Goal: Task Accomplishment & Management: Manage account settings

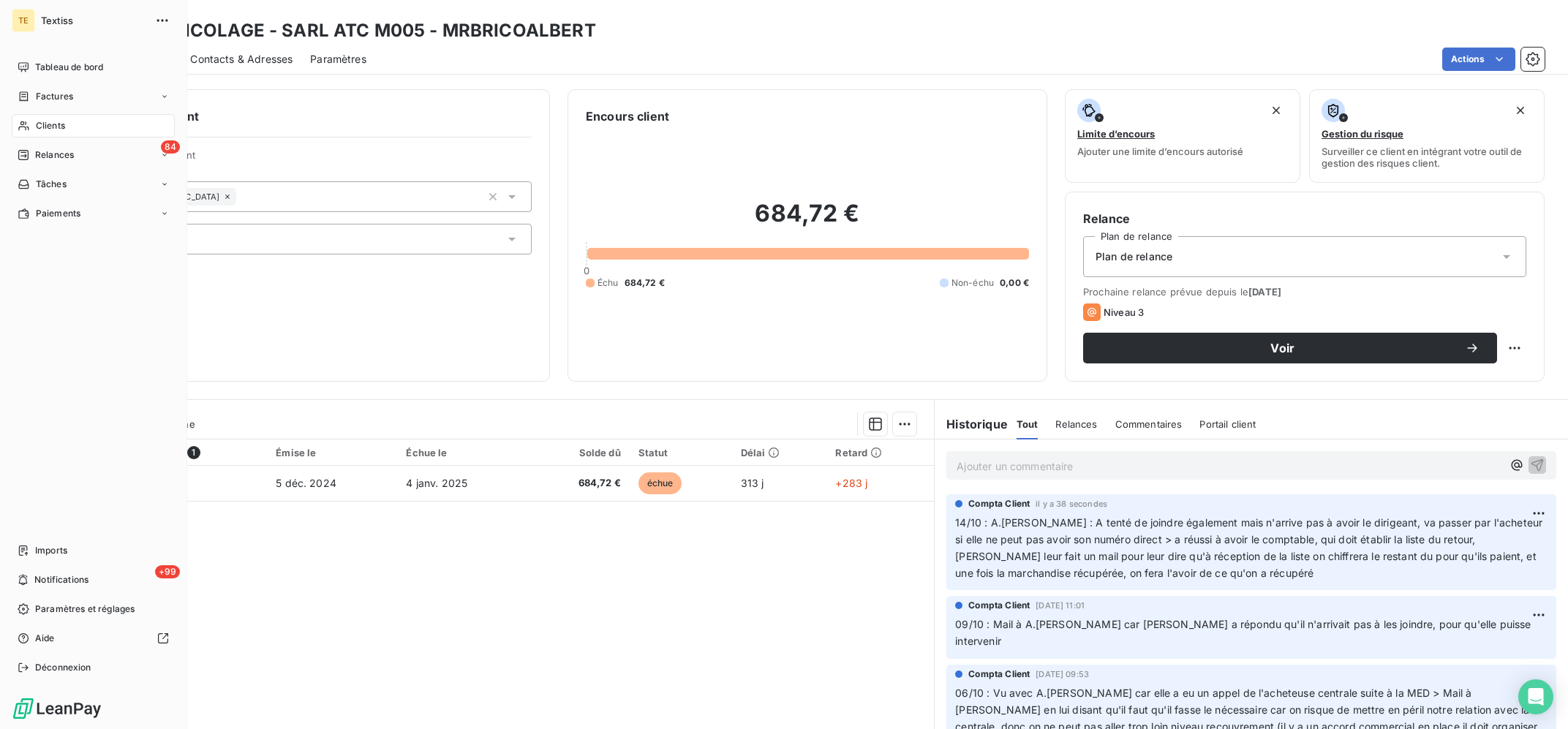
click at [41, 123] on span "Clients" at bounding box center [50, 125] width 29 height 13
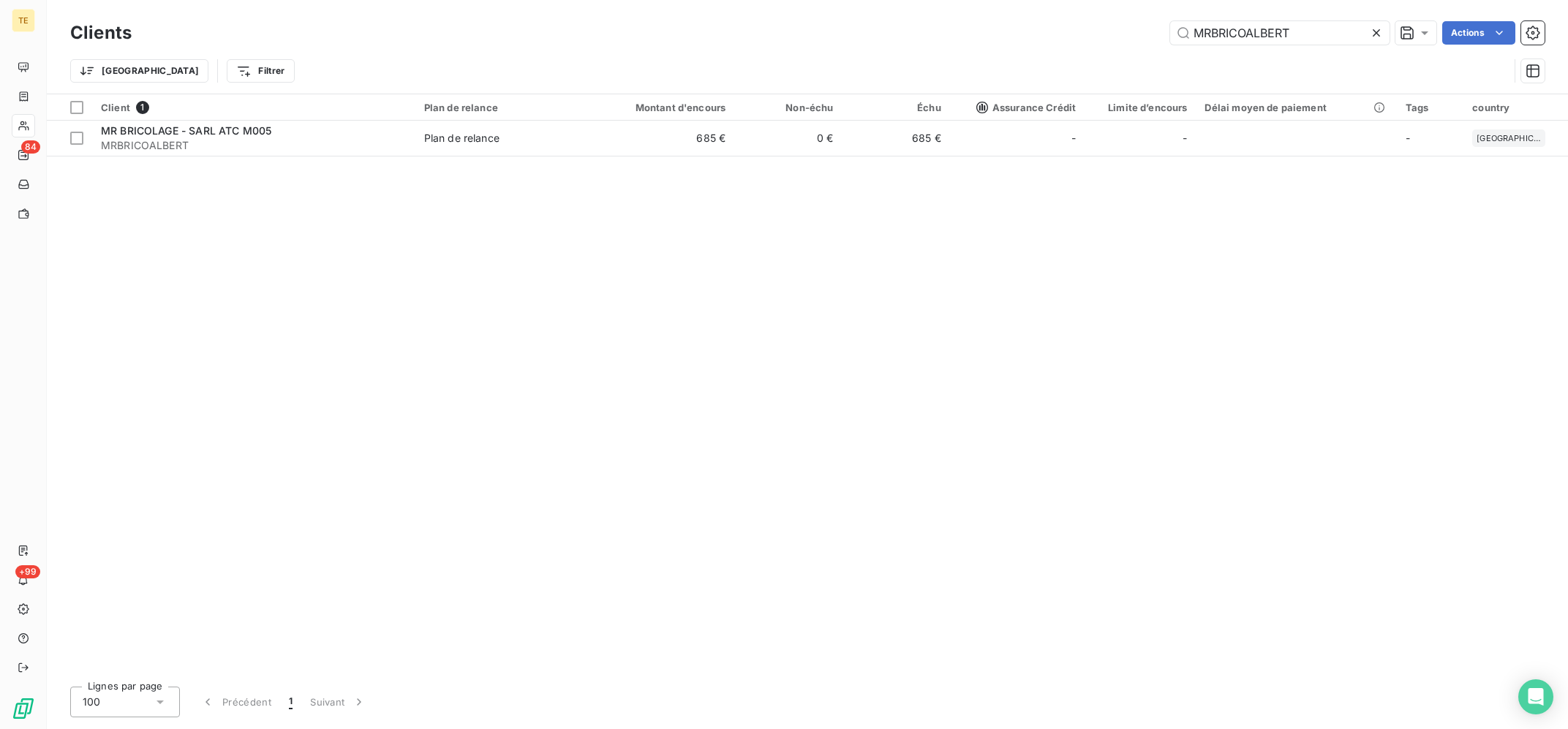
drag, startPoint x: 1317, startPoint y: 42, endPoint x: 1138, endPoint y: 34, distance: 179.2
click at [1170, 34] on input "MRBRICOALBERT" at bounding box center [1279, 32] width 219 height 23
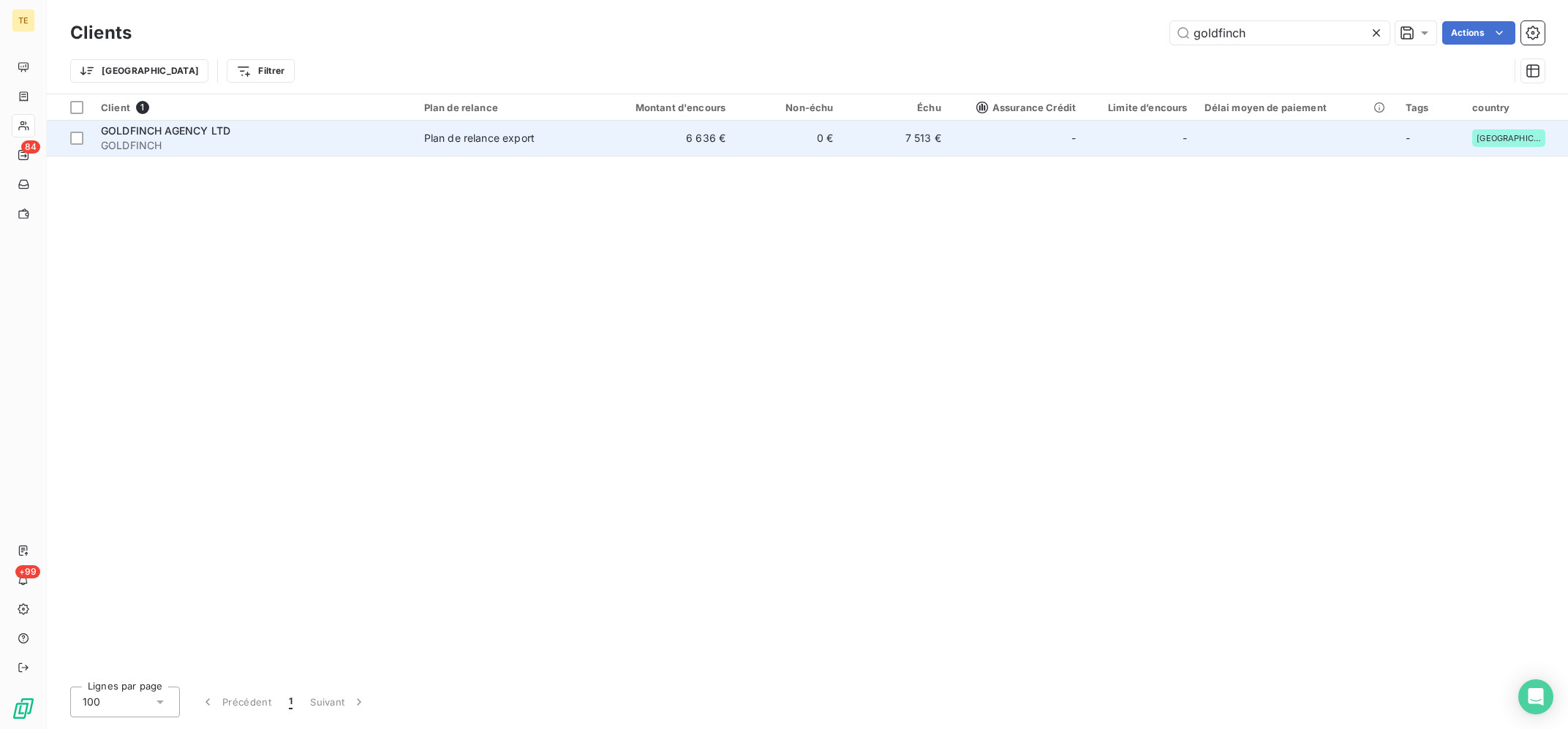
type input "goldfinch"
click at [541, 137] on span "Plan de relance export" at bounding box center [503, 137] width 157 height 14
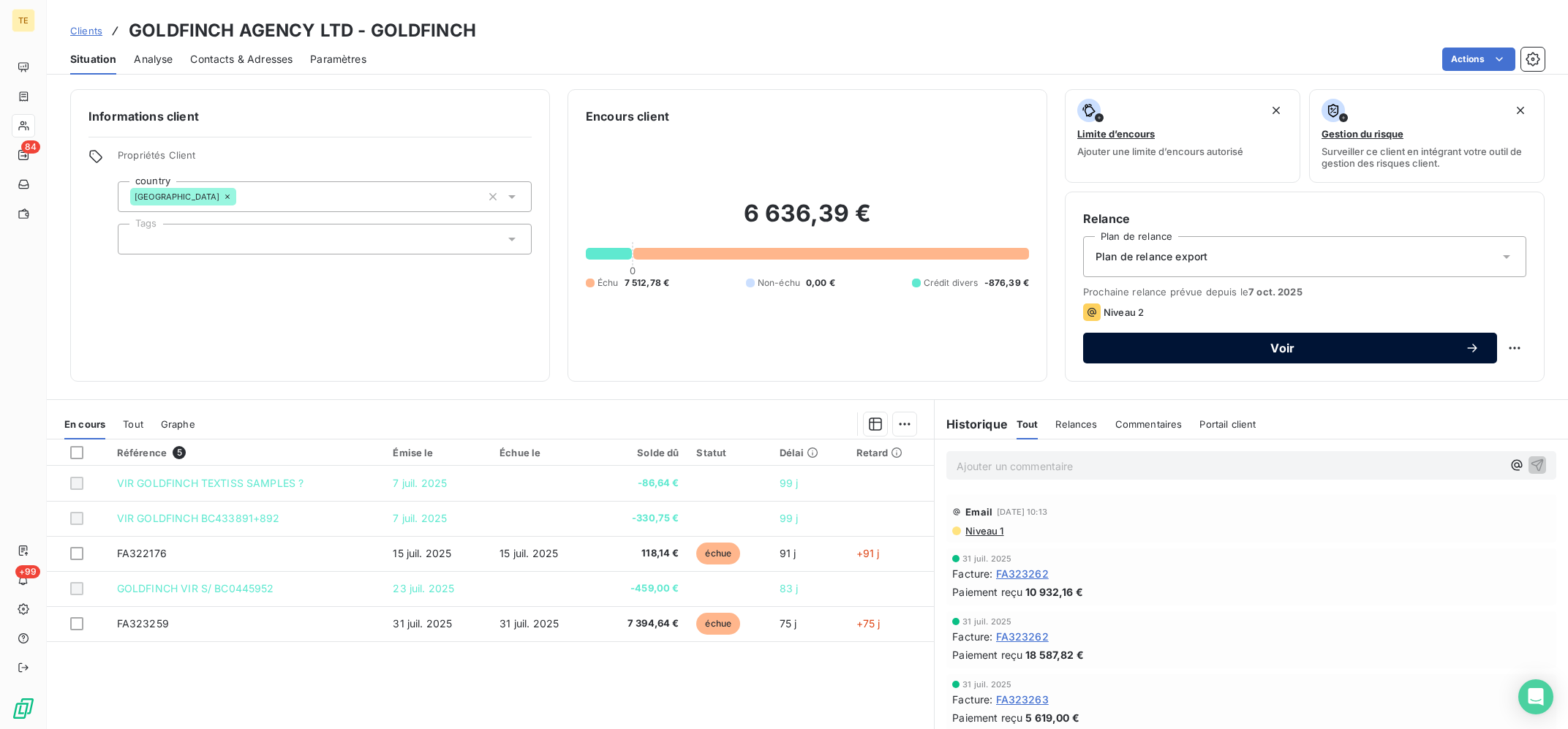
click at [1263, 344] on span "Voir" at bounding box center [1282, 348] width 364 height 11
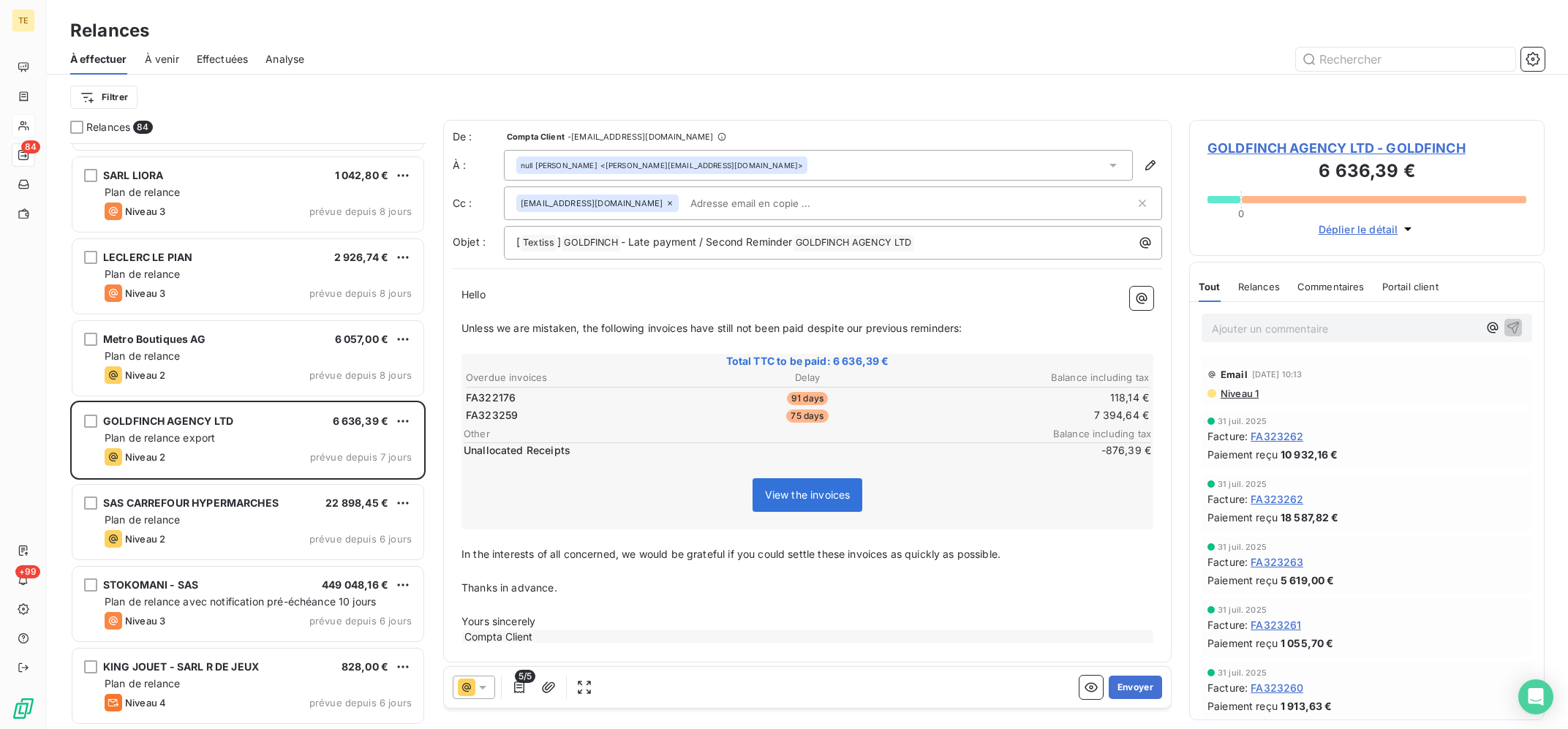
scroll to position [2473, 0]
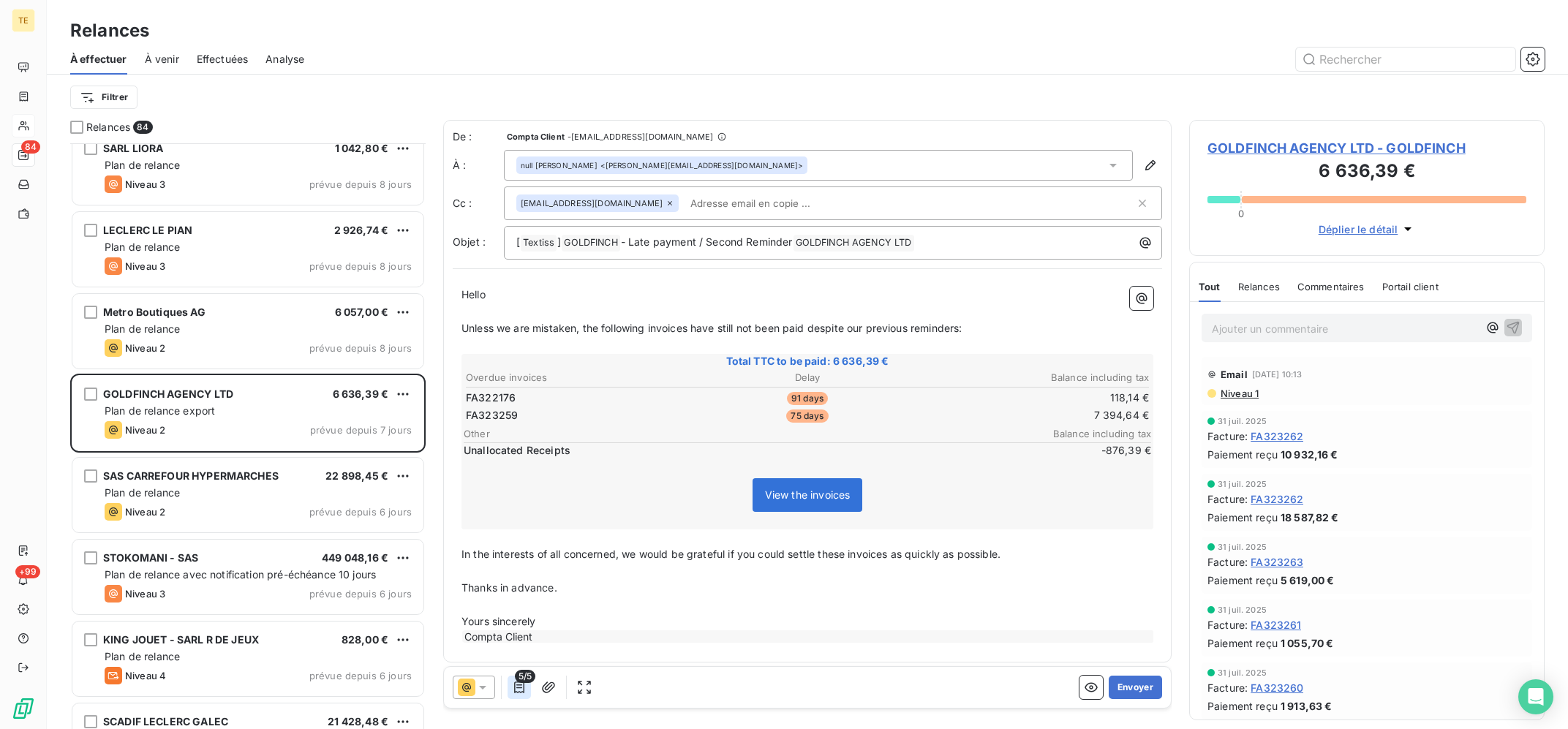
click at [515, 687] on icon "button" at bounding box center [519, 687] width 11 height 11
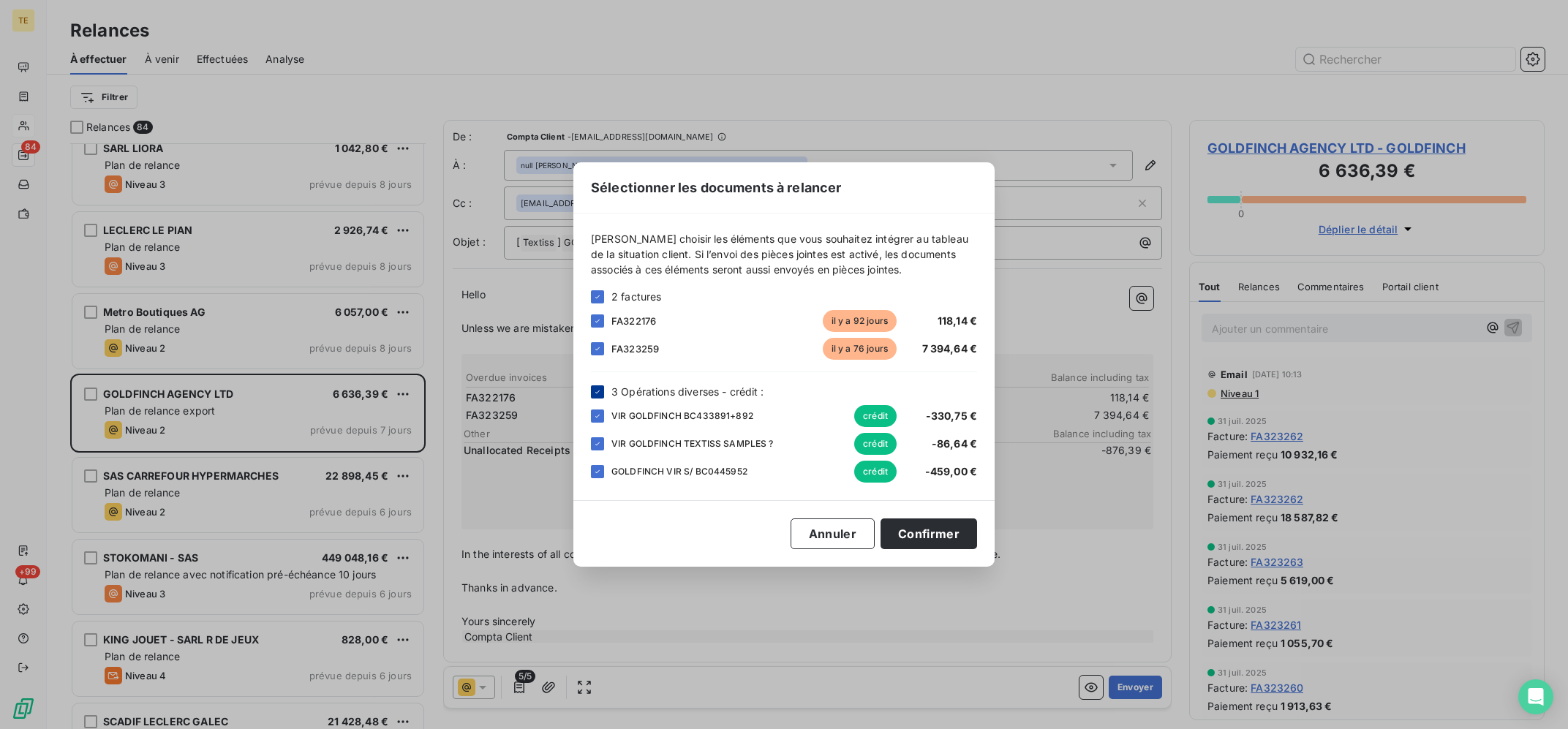
click at [600, 392] on icon at bounding box center [598, 392] width 9 height 9
click at [954, 539] on button "Confirmer" at bounding box center [929, 533] width 97 height 31
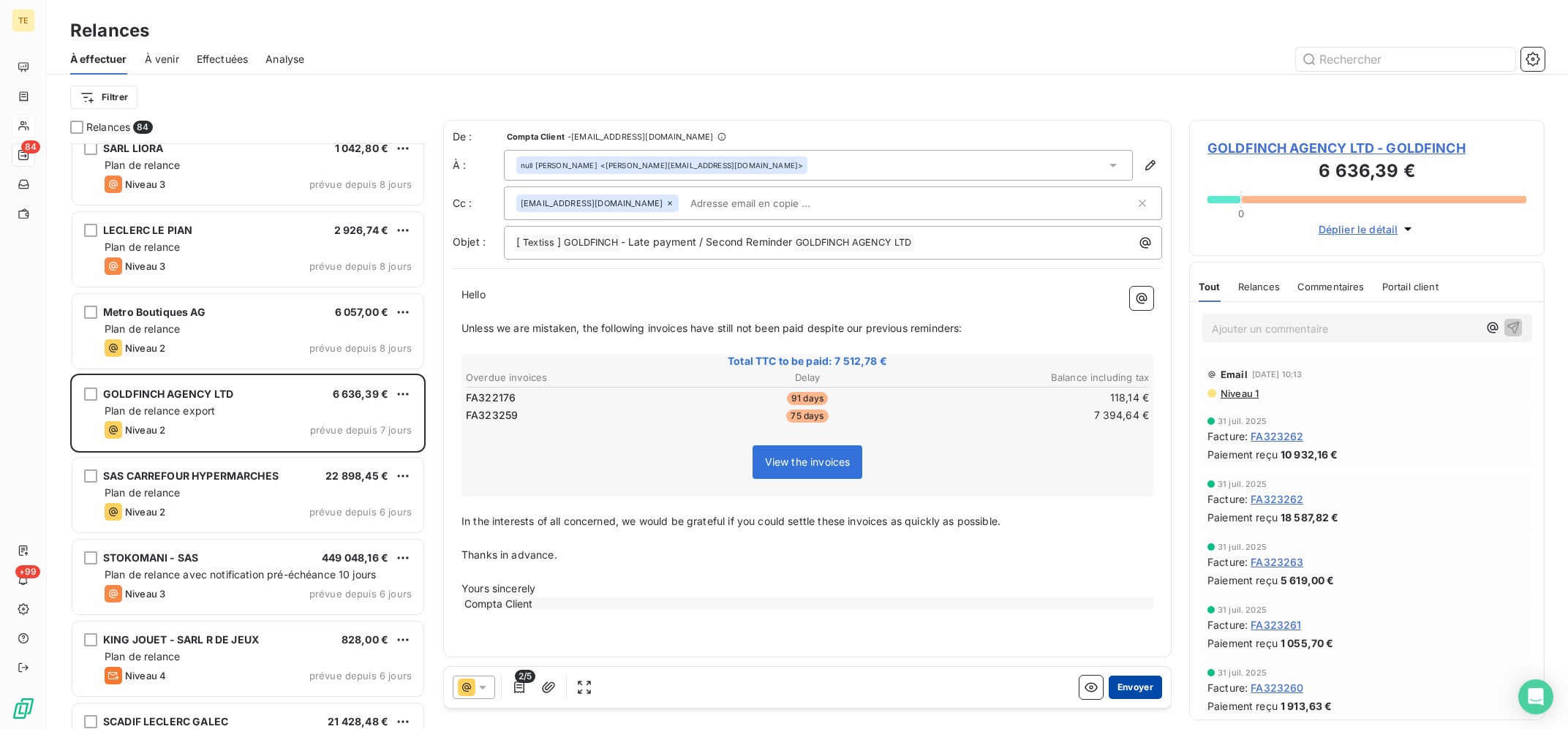
click at [1126, 684] on button "Envoyer" at bounding box center [1135, 687] width 54 height 23
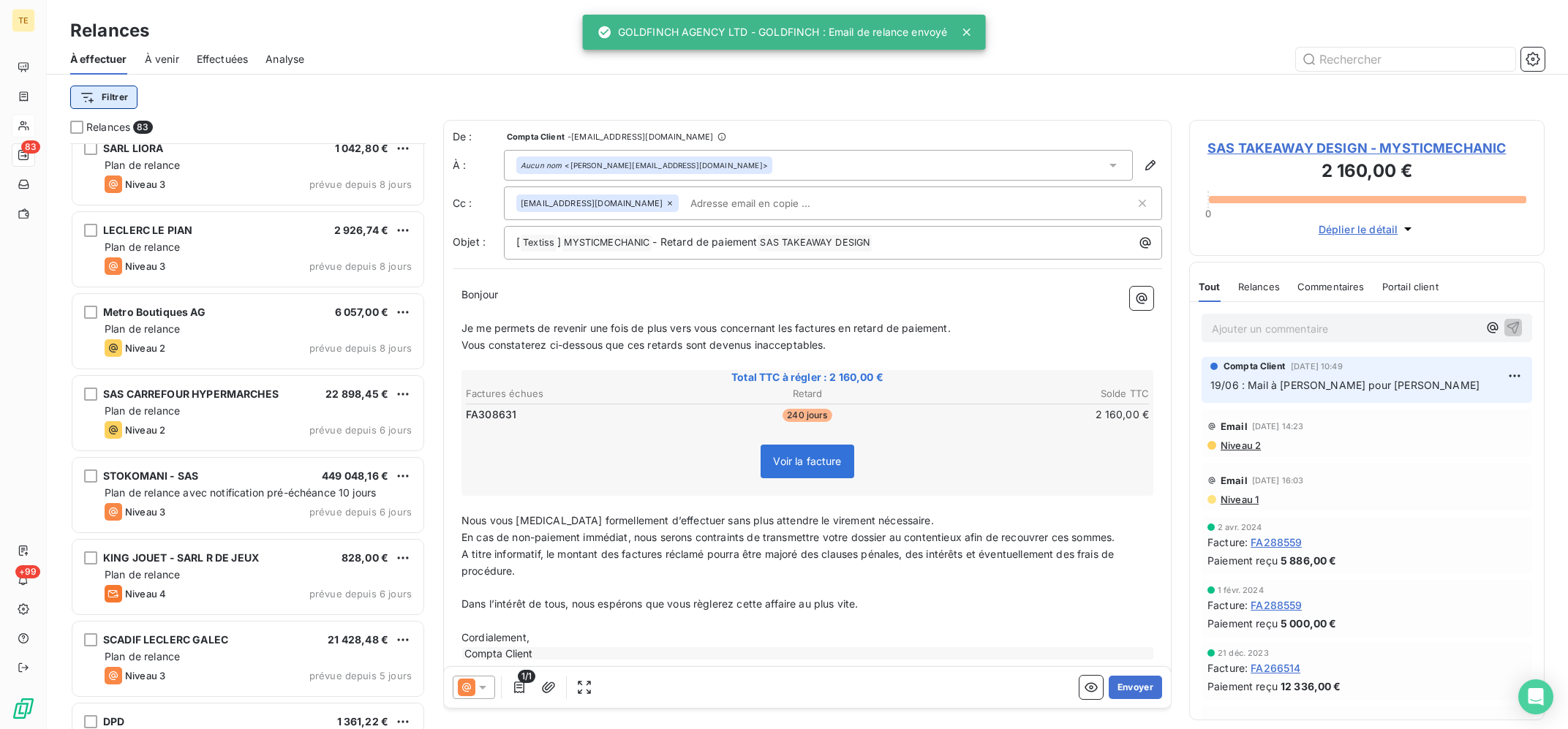
click at [113, 91] on html "TE 83 +99 Relances À effectuer À venir Effectuées Analyse Filtrer Relances 83 S…" at bounding box center [784, 364] width 1568 height 729
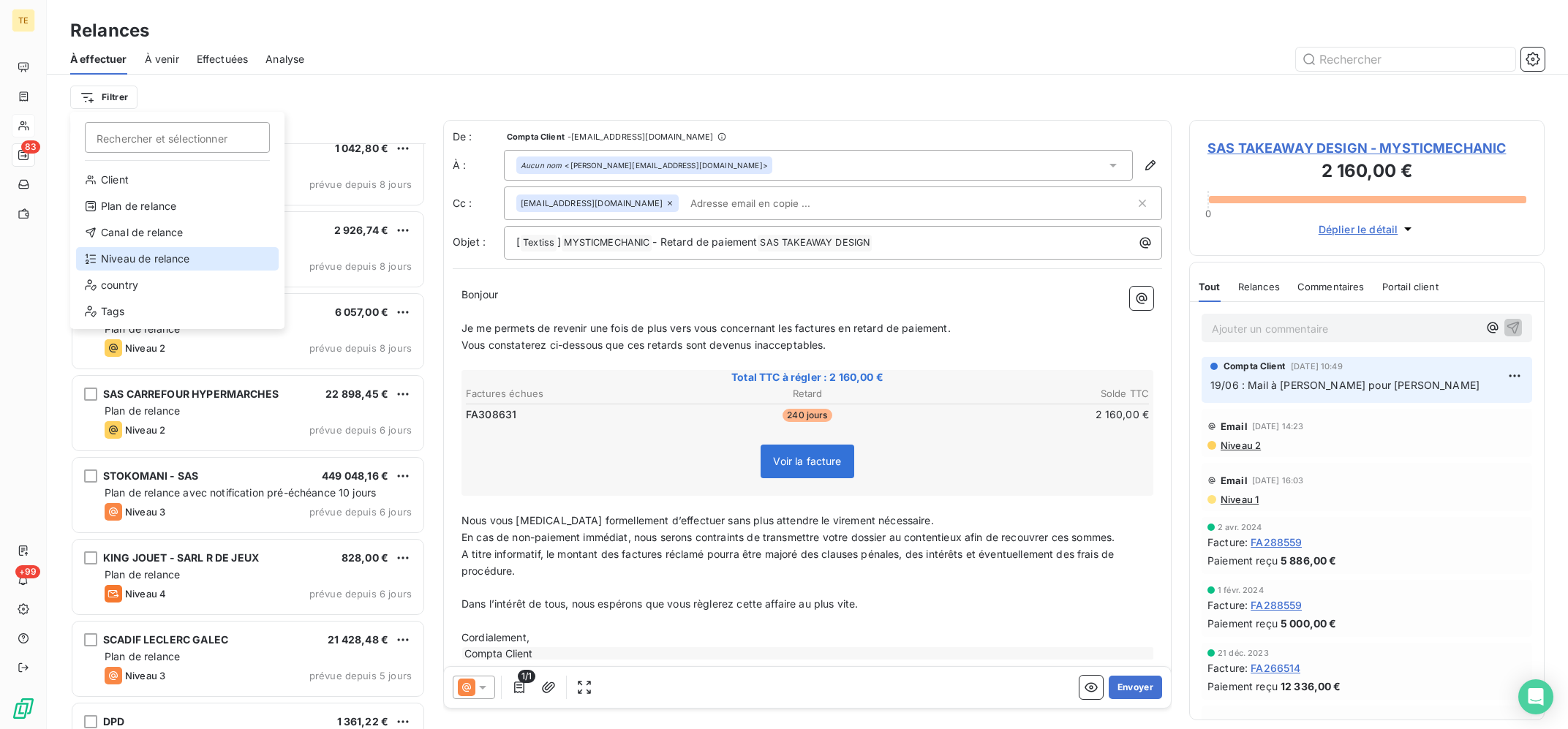
click at [181, 267] on div "Niveau de relance" at bounding box center [178, 258] width 203 height 23
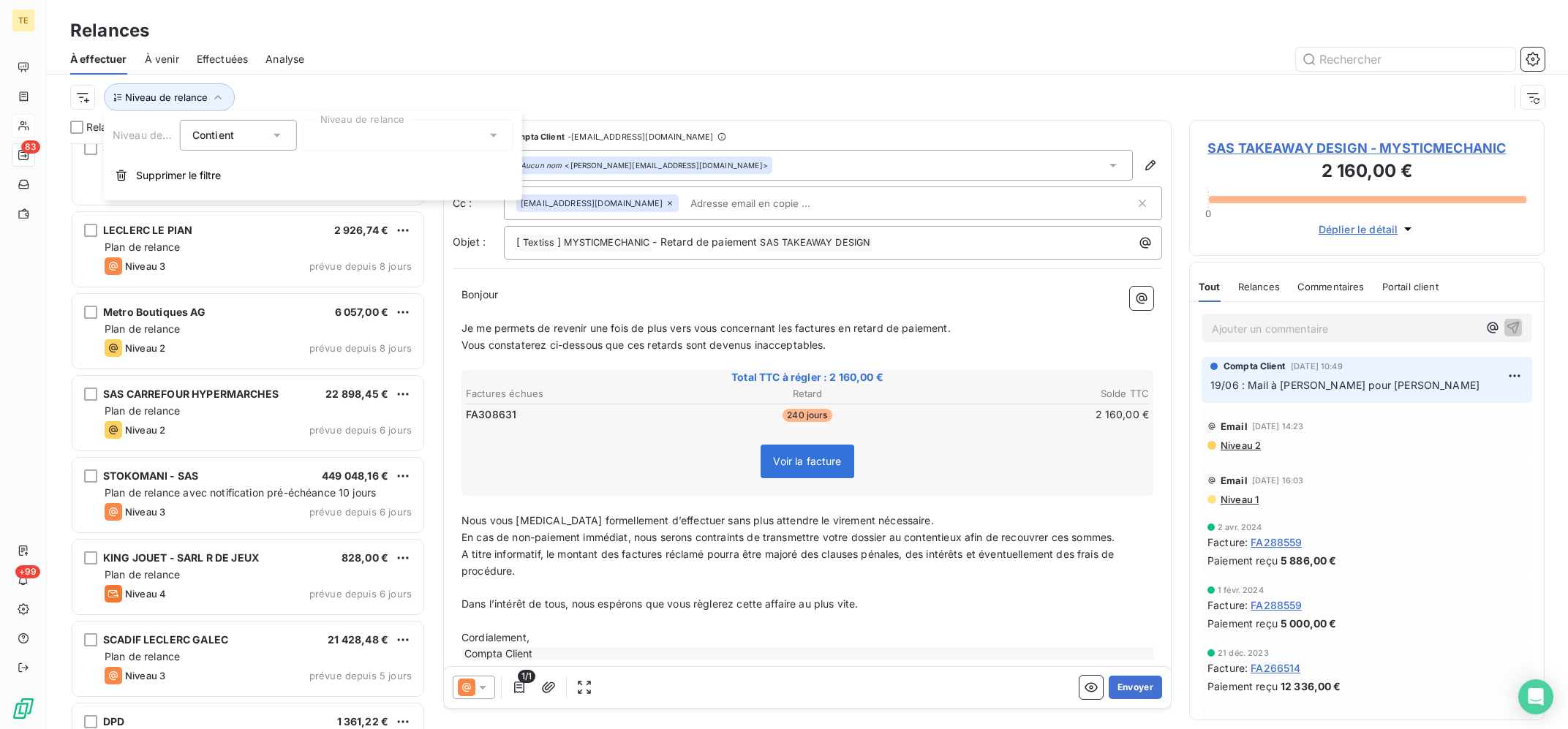
click at [368, 140] on div at bounding box center [408, 135] width 211 height 31
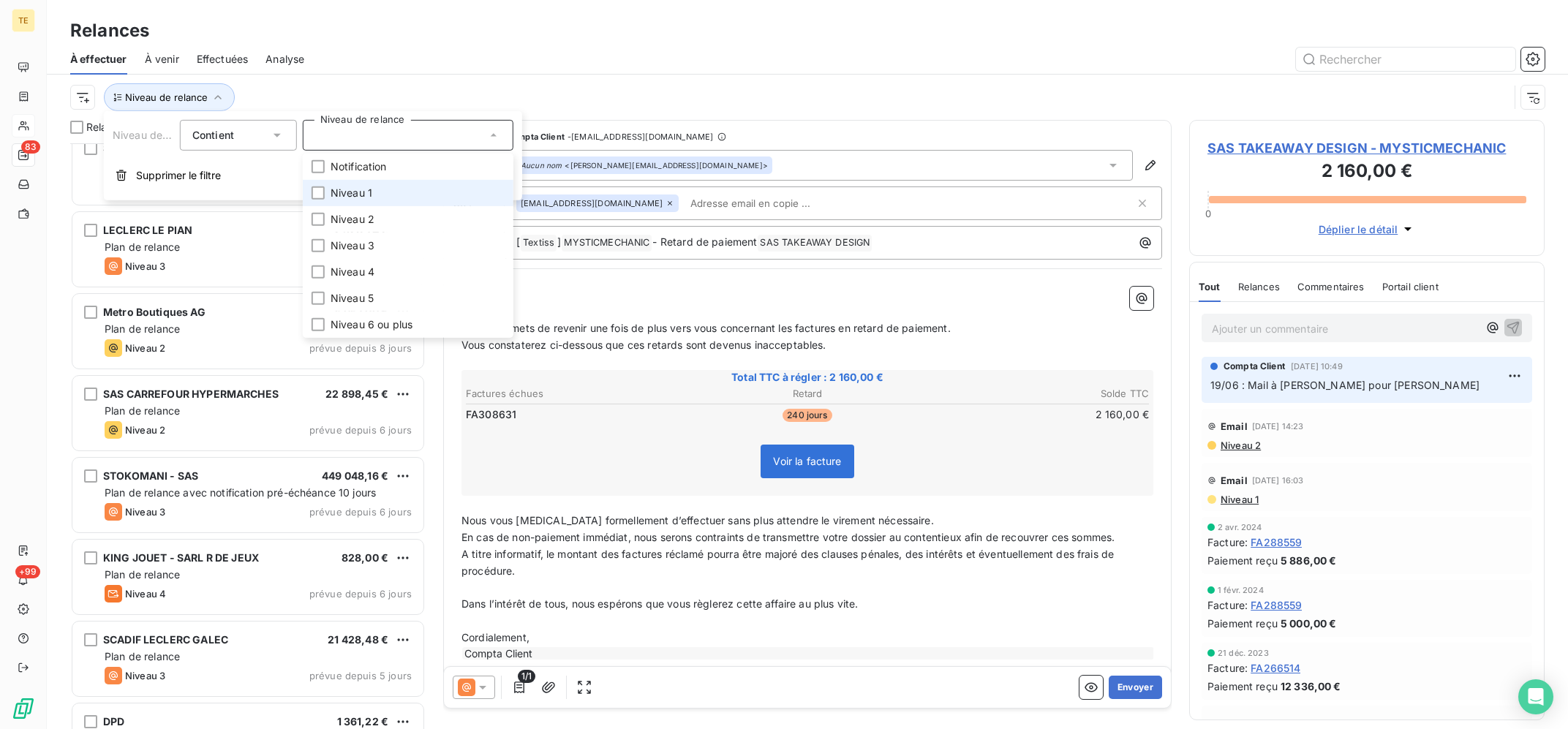
click at [352, 196] on span "Niveau 1" at bounding box center [351, 193] width 42 height 14
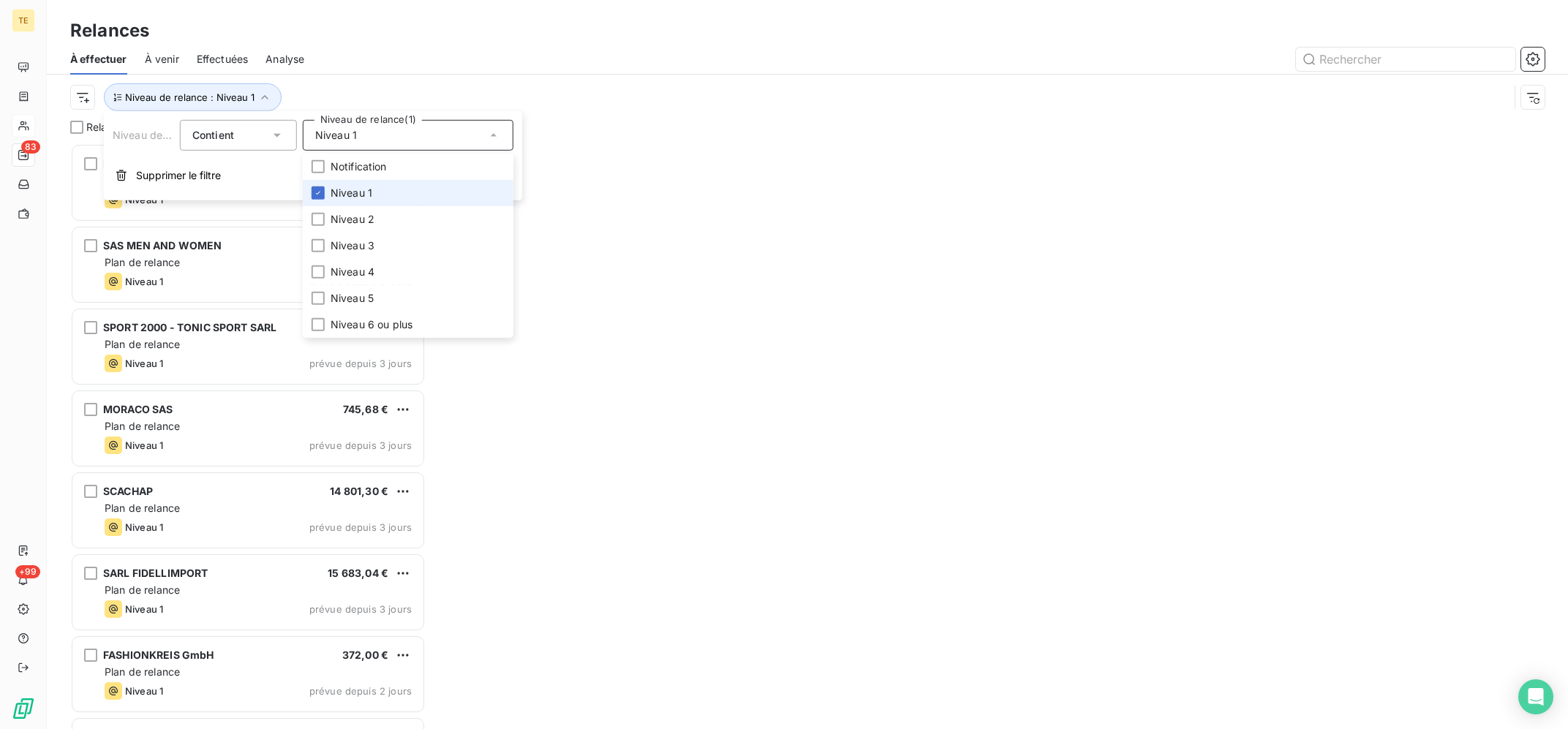
scroll to position [585, 354]
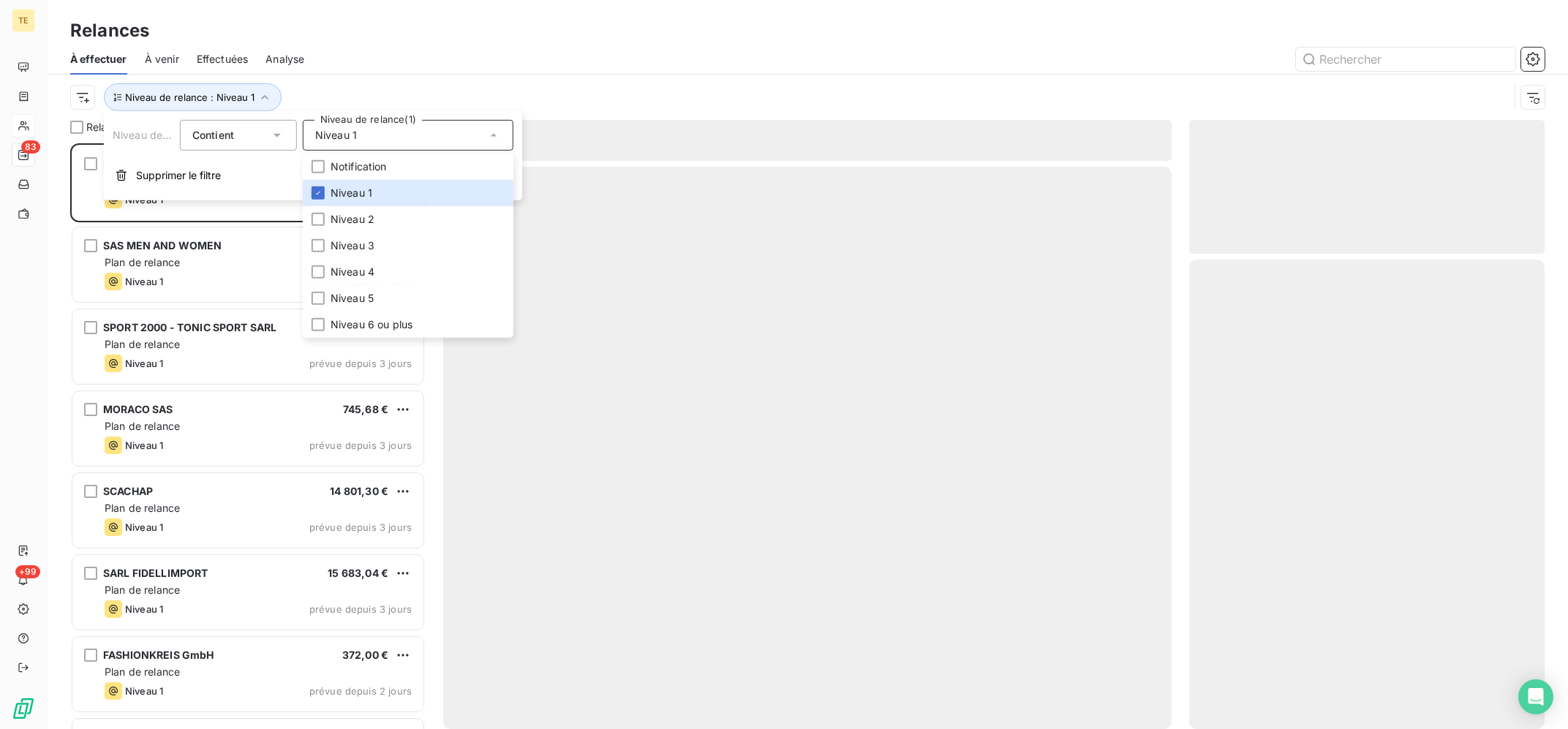
click at [496, 66] on div at bounding box center [933, 59] width 1223 height 23
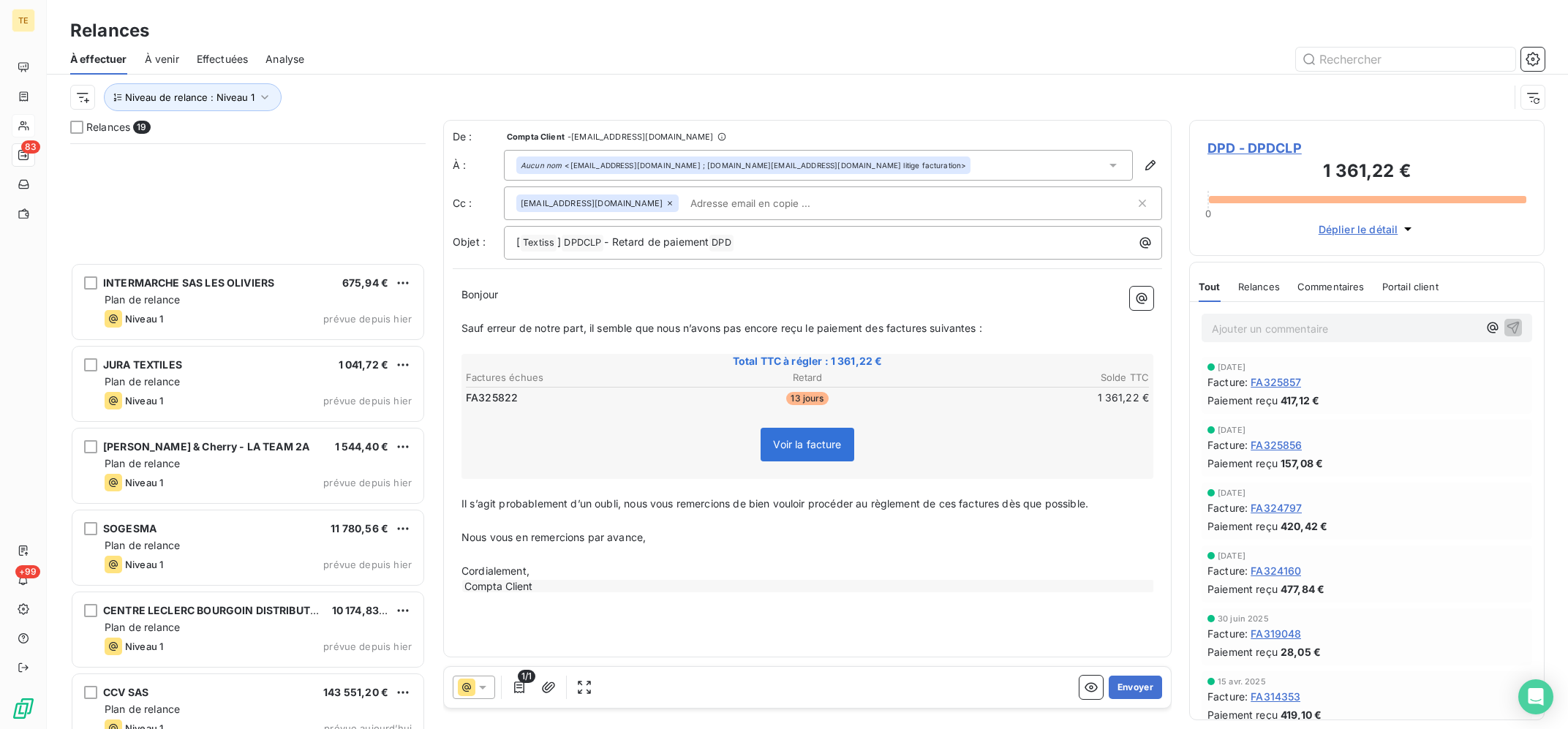
scroll to position [971, 0]
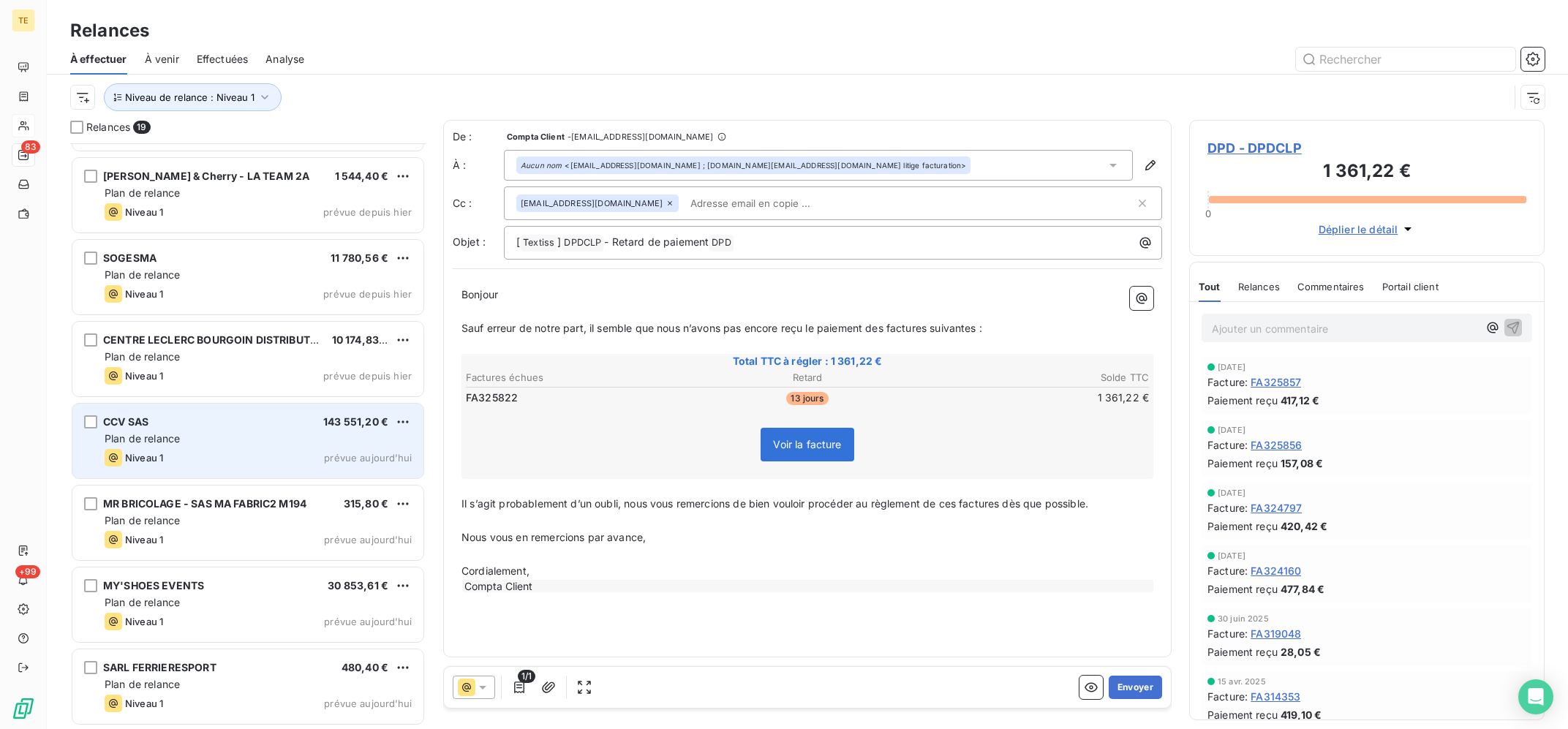
click at [325, 417] on span "143 551,20 €" at bounding box center [356, 422] width 65 height 12
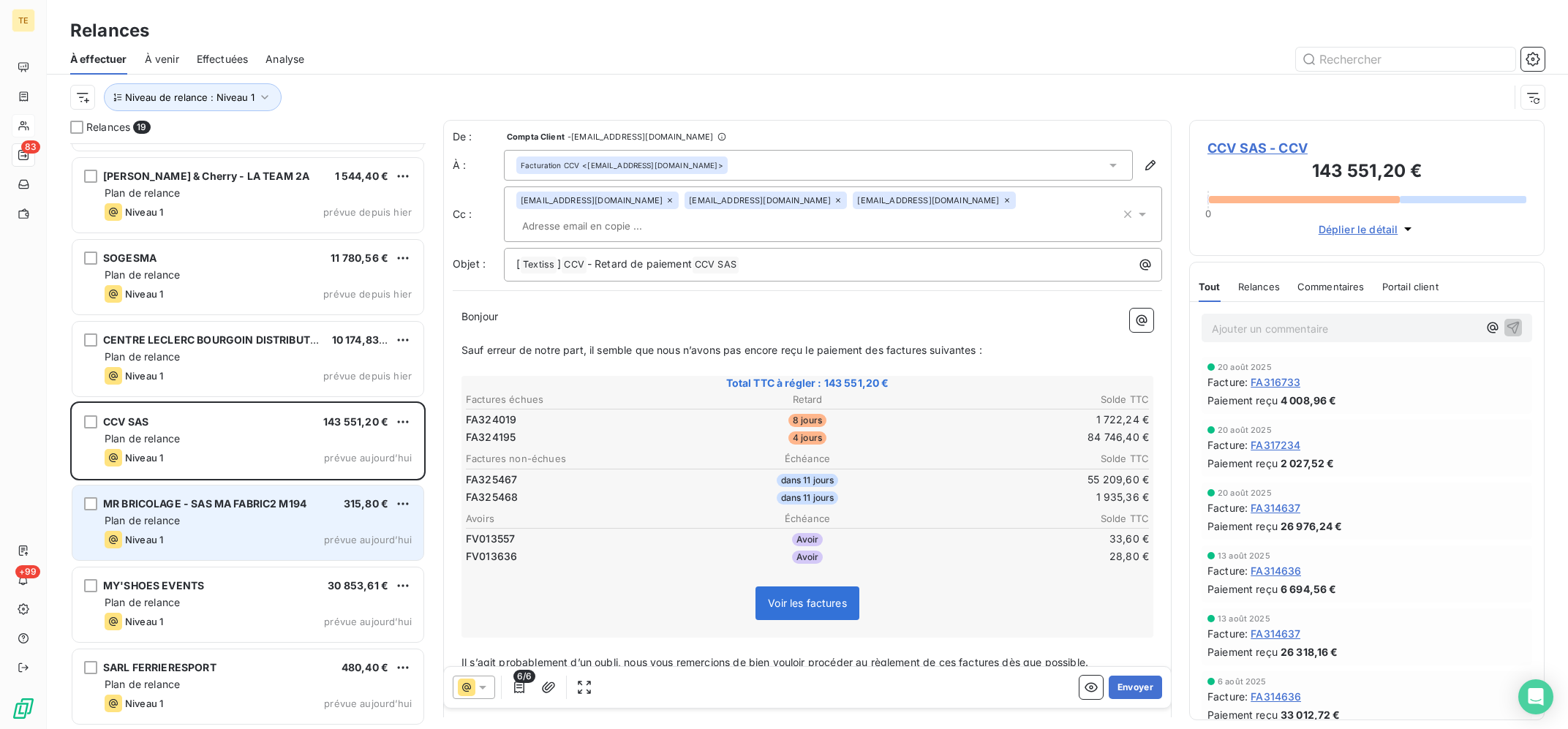
click at [342, 524] on div "Plan de relance" at bounding box center [258, 520] width 307 height 14
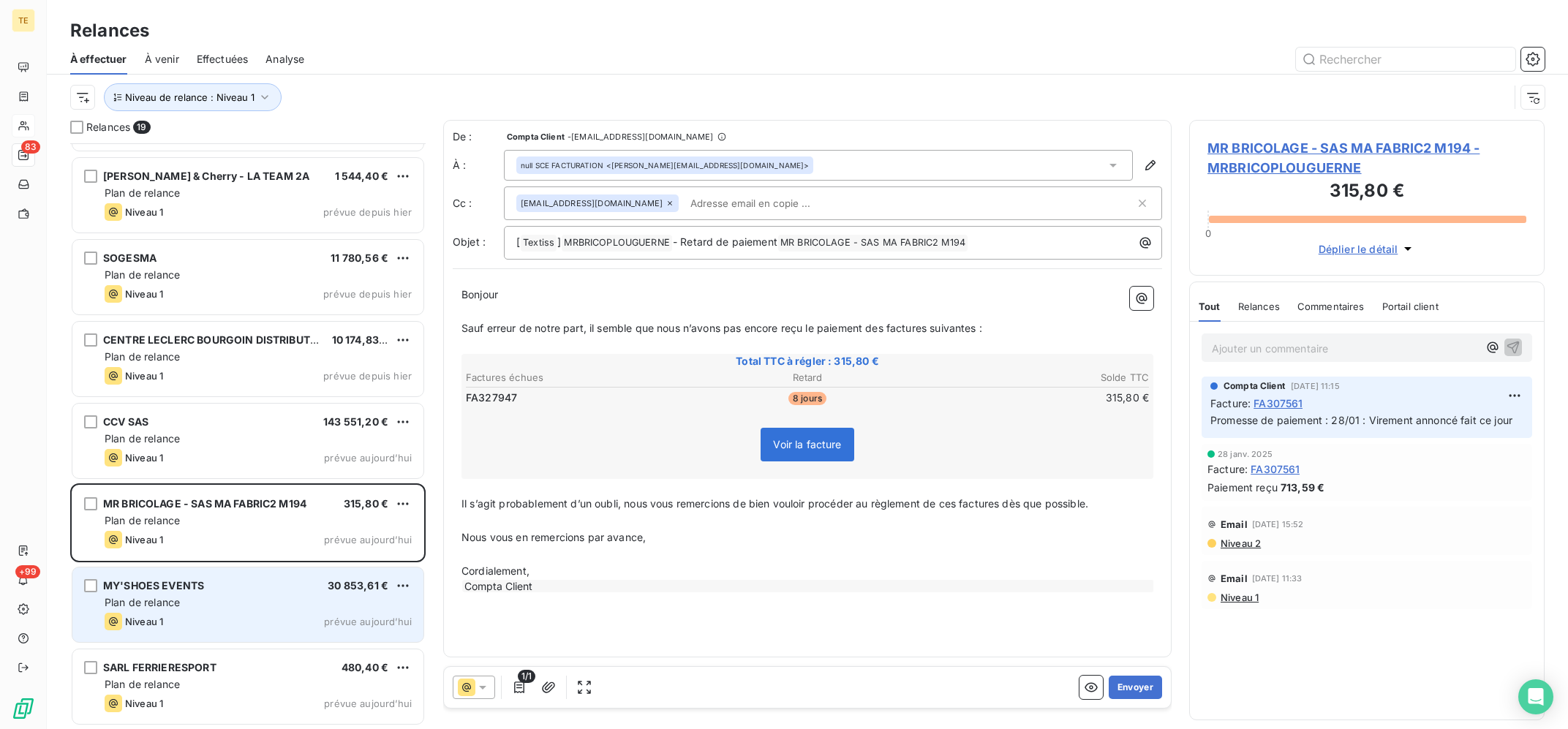
click at [299, 606] on div "Plan de relance" at bounding box center [258, 602] width 307 height 14
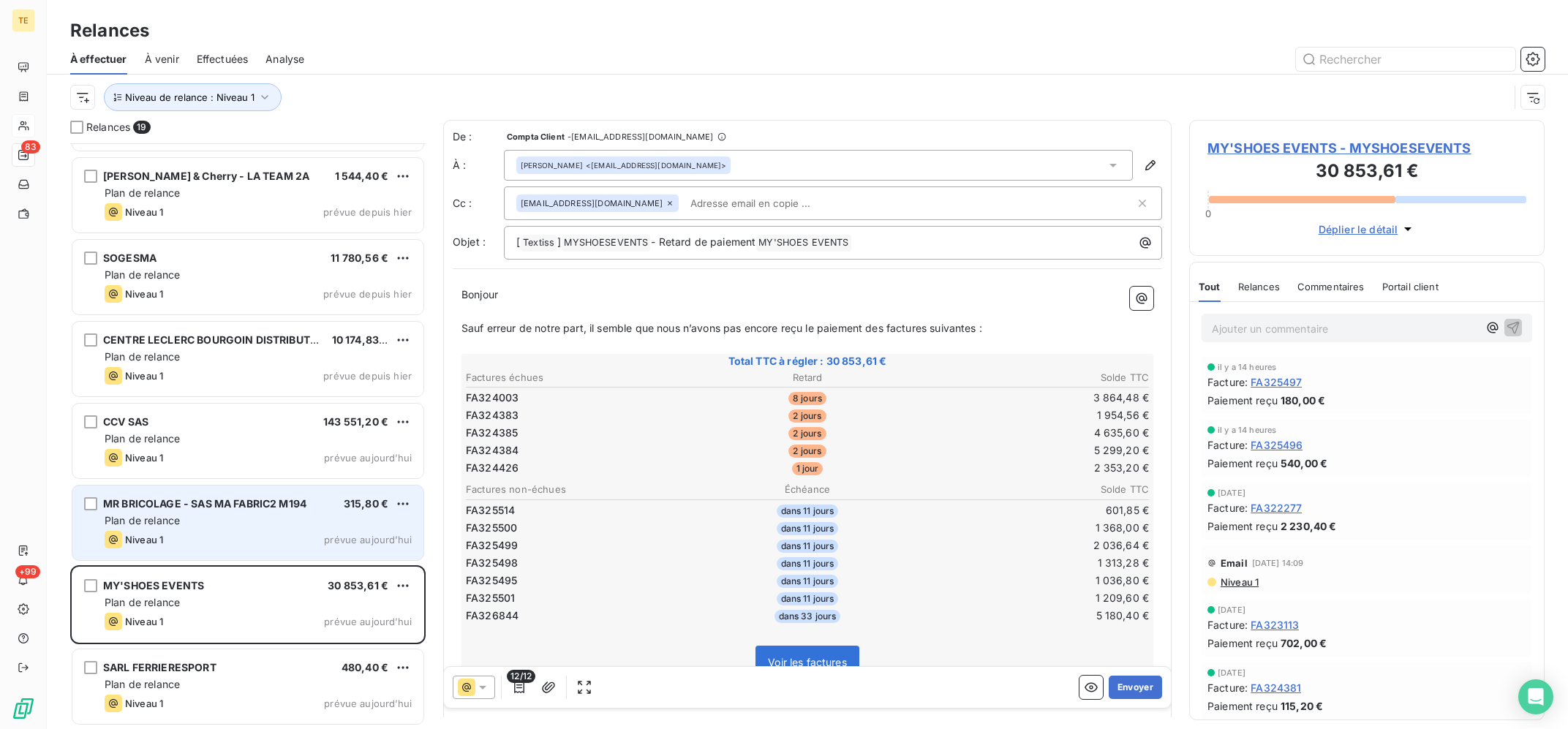
click at [270, 539] on div "Niveau 1 prévue aujourd’hui" at bounding box center [258, 539] width 307 height 17
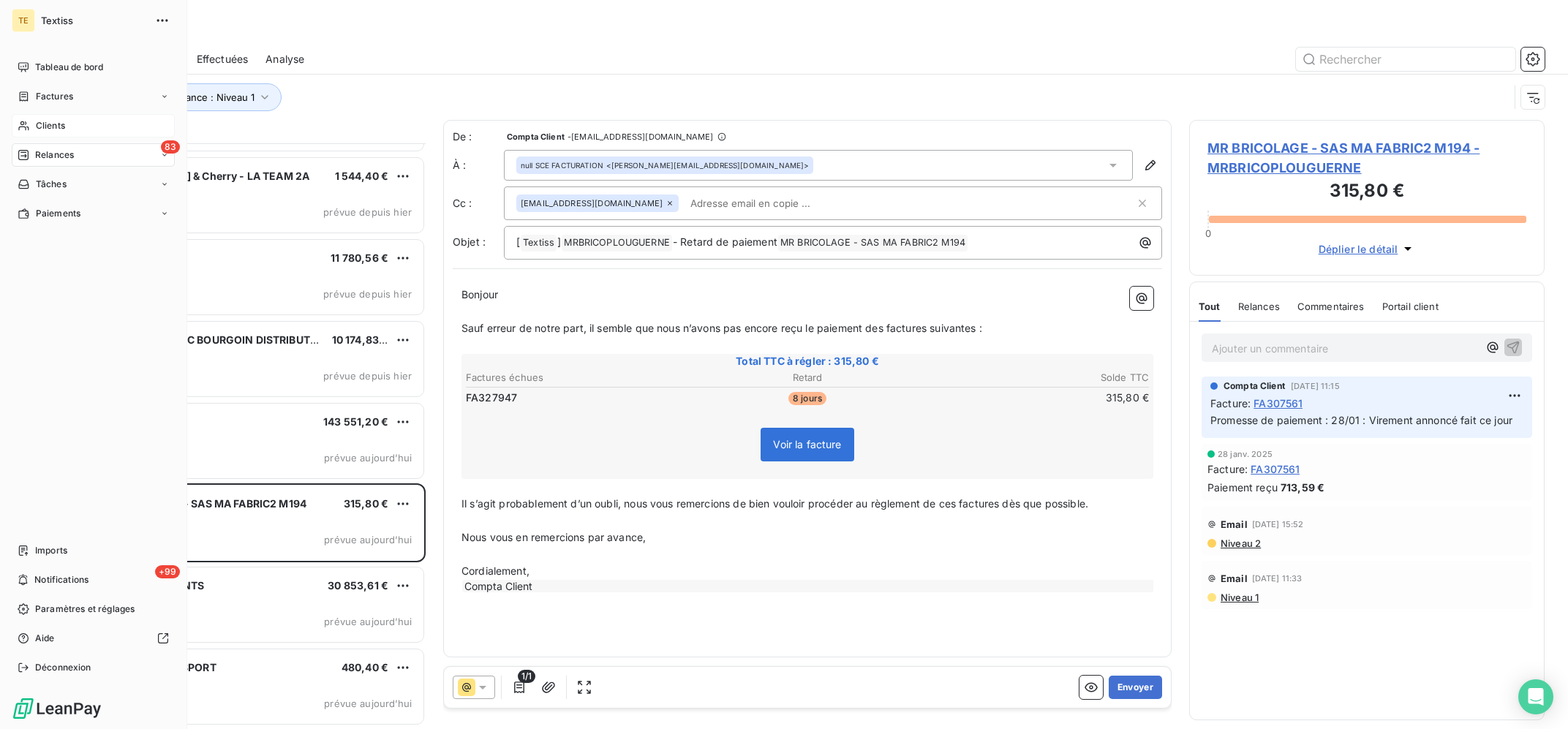
click at [29, 119] on div "Clients" at bounding box center [93, 125] width 163 height 23
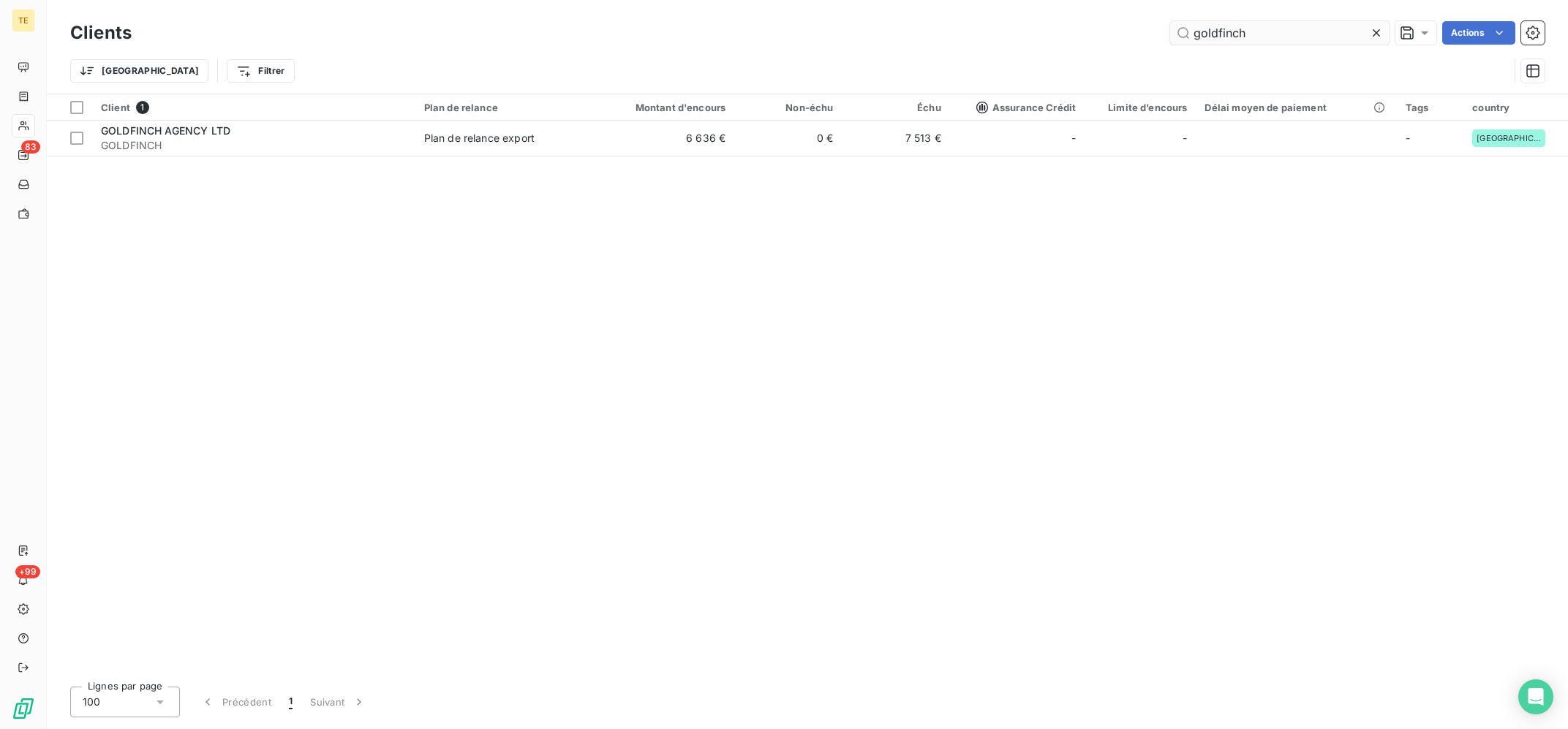
drag, startPoint x: 1286, startPoint y: 21, endPoint x: 1098, endPoint y: 11, distance: 188.3
click at [1170, 21] on input "goldfinch" at bounding box center [1279, 32] width 219 height 23
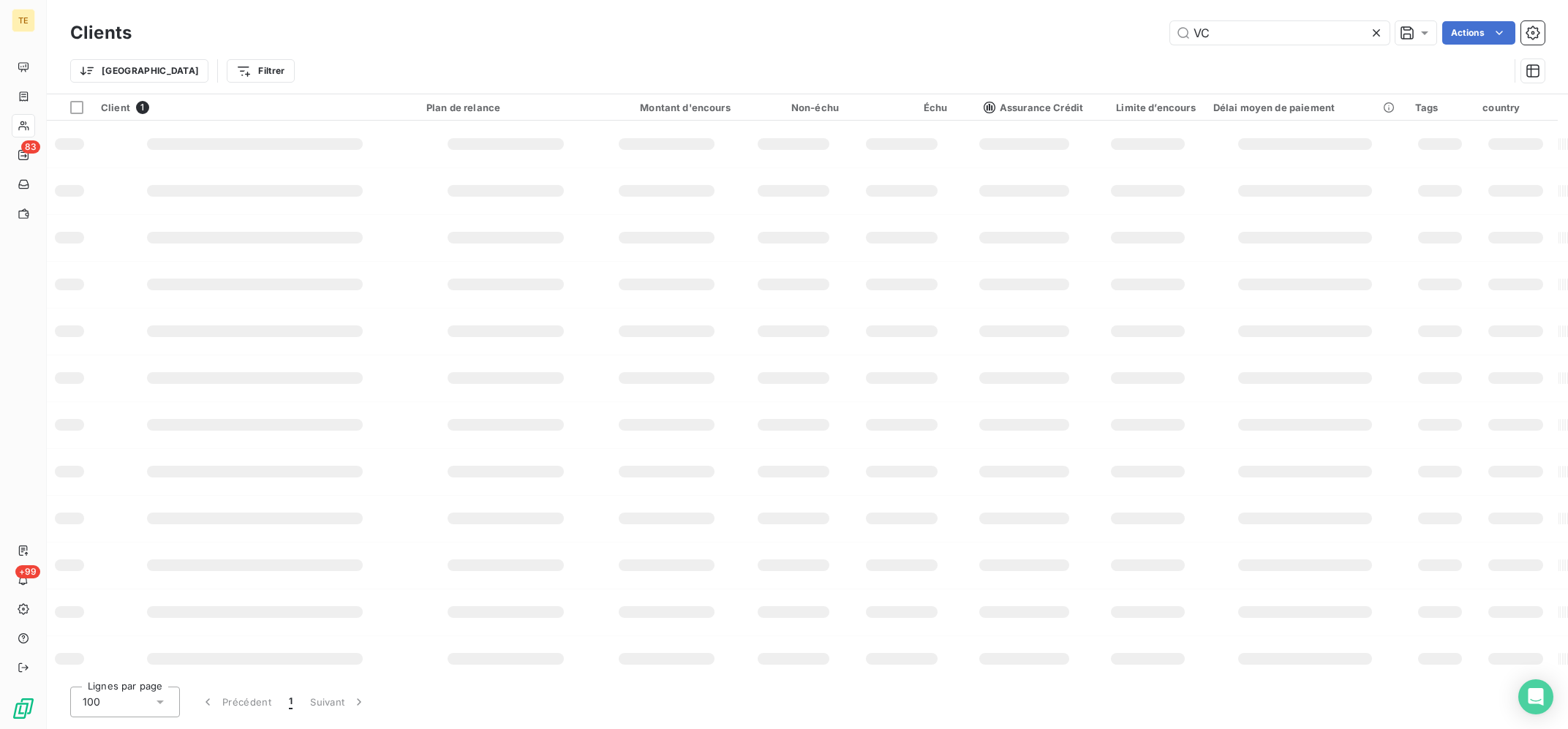
type input "V"
type input "C"
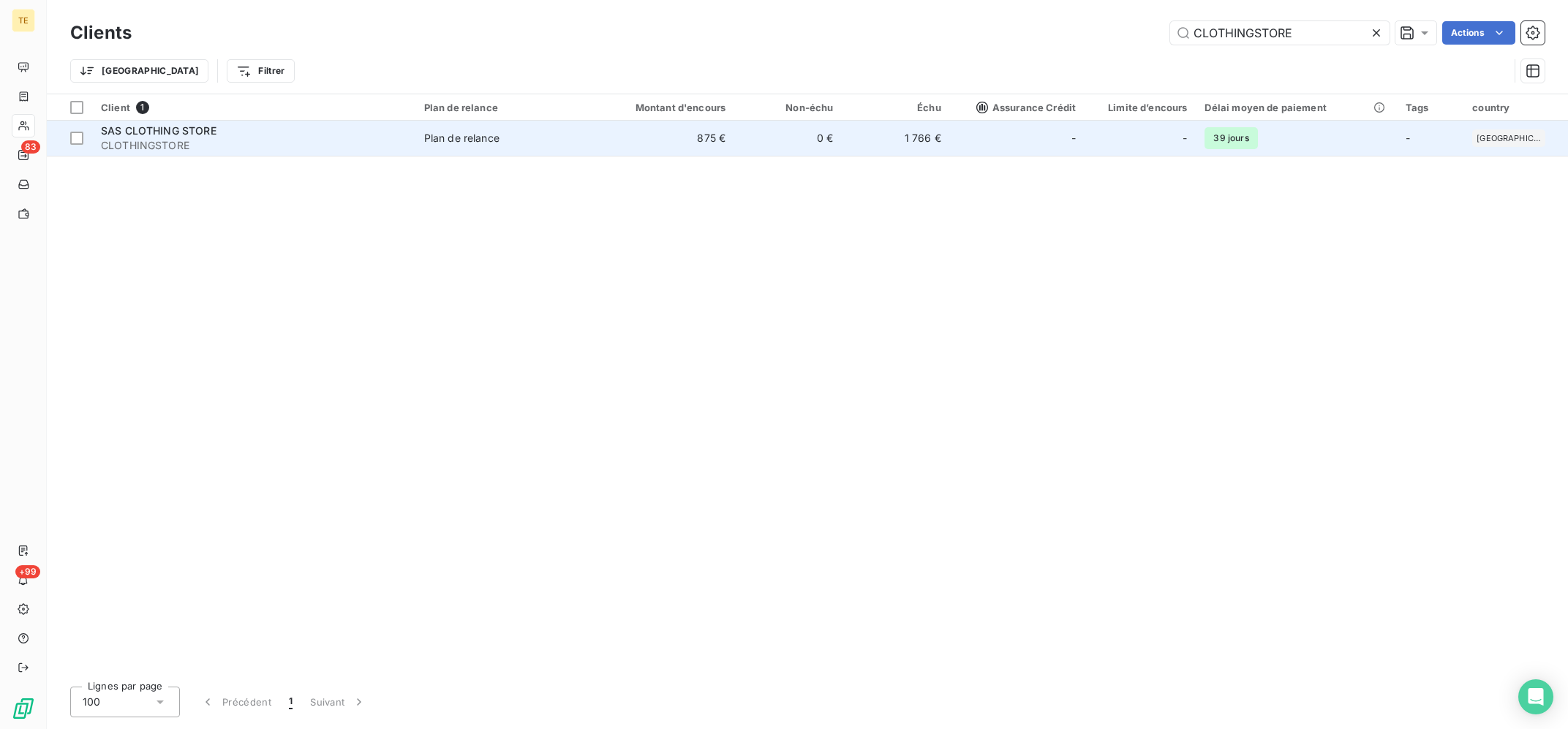
type input "CLOTHINGSTORE"
click at [946, 148] on td "1 766 €" at bounding box center [895, 138] width 107 height 35
